Goal: Information Seeking & Learning: Learn about a topic

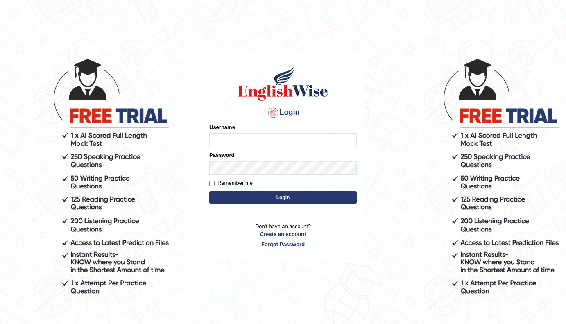
type input "[PERSON_NAME]"
click at [254, 196] on button "Login" at bounding box center [282, 197] width 147 height 12
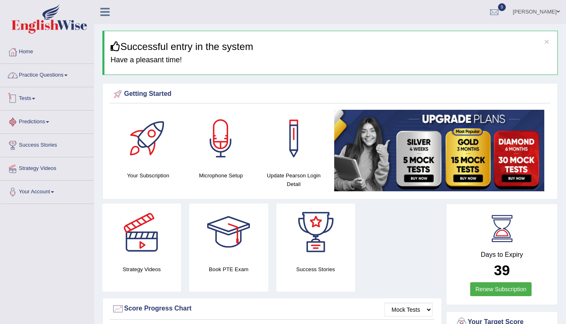
click at [52, 123] on link "Predictions" at bounding box center [46, 121] width 93 height 20
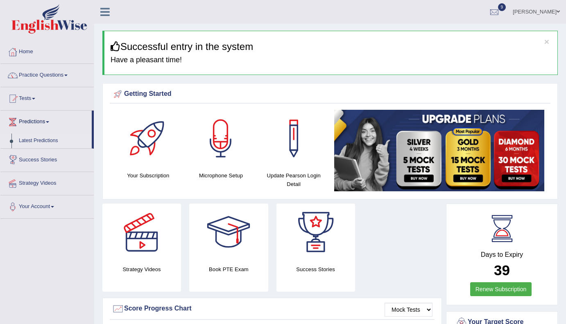
click at [50, 139] on link "Latest Predictions" at bounding box center [53, 141] width 77 height 15
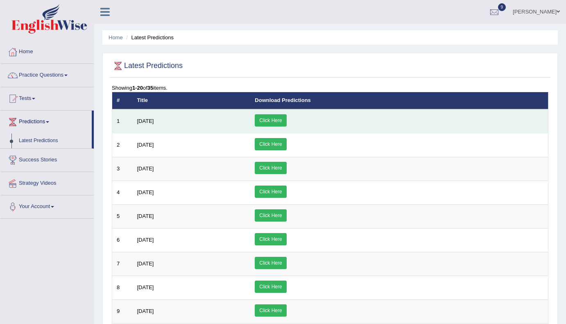
click at [286, 120] on link "Click Here" at bounding box center [271, 120] width 32 height 12
